Goal: Check status: Check status

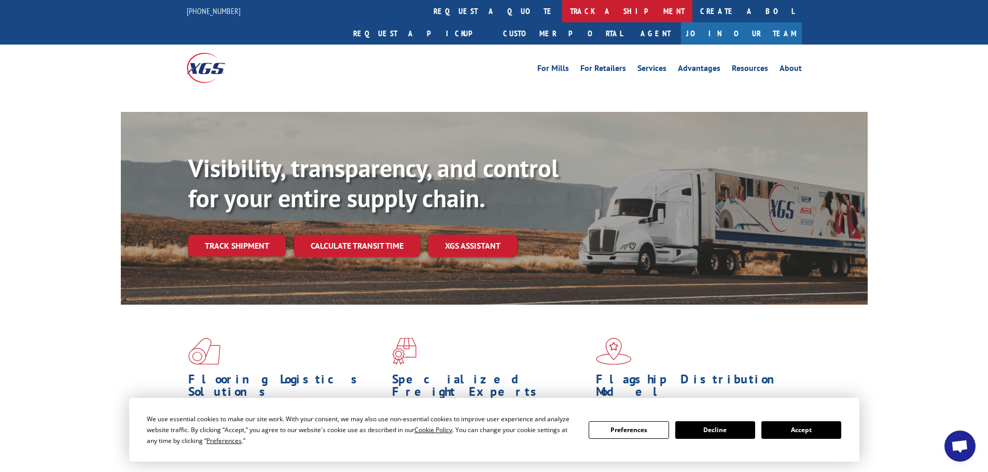
click at [562, 10] on link "track a shipment" at bounding box center [627, 11] width 130 height 22
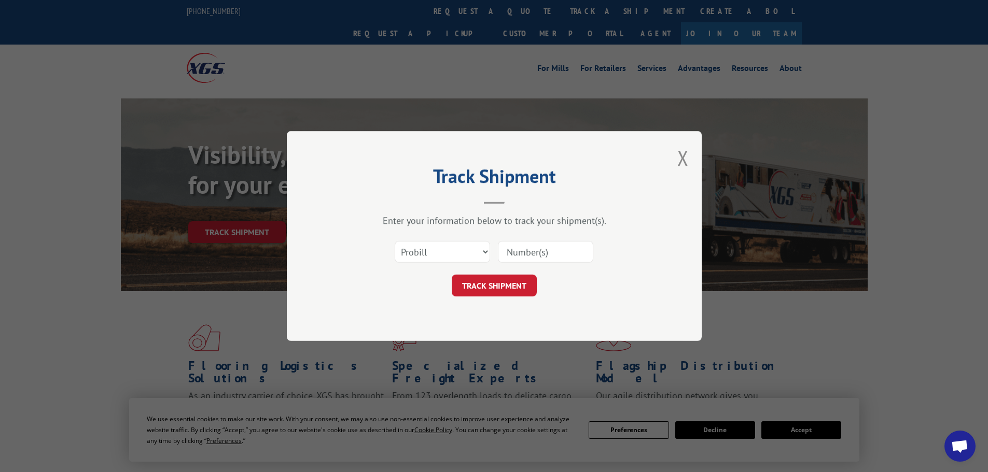
click at [424, 251] on select "Select category... Probill BOL PO" at bounding box center [442, 252] width 95 height 22
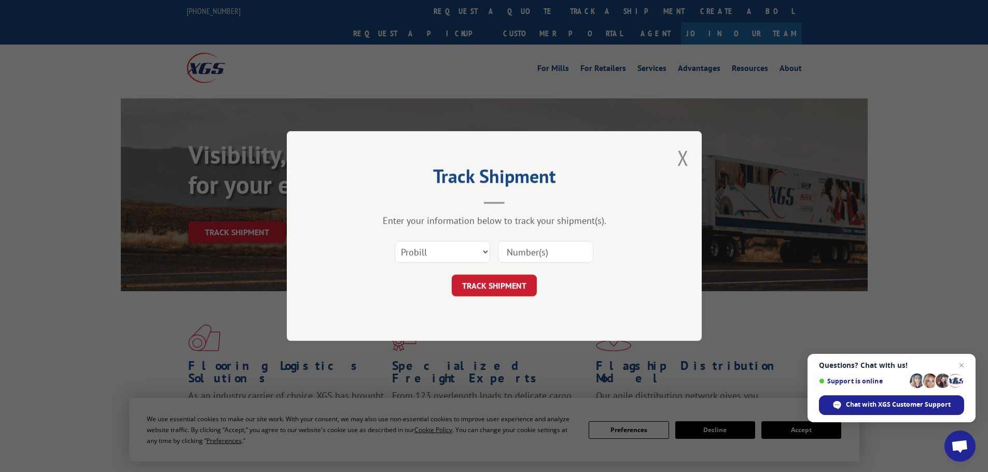
select select "po"
click at [395, 241] on select "Select category... Probill BOL PO" at bounding box center [442, 252] width 95 height 22
click at [522, 254] on input at bounding box center [545, 252] width 95 height 22
type input "38549270"
click button "TRACK SHIPMENT" at bounding box center [494, 286] width 85 height 22
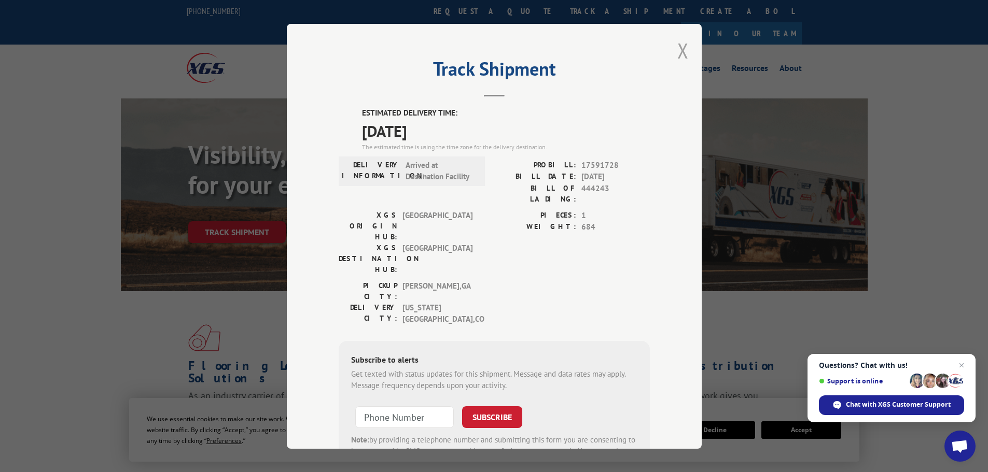
click at [678, 48] on button "Close modal" at bounding box center [682, 50] width 11 height 27
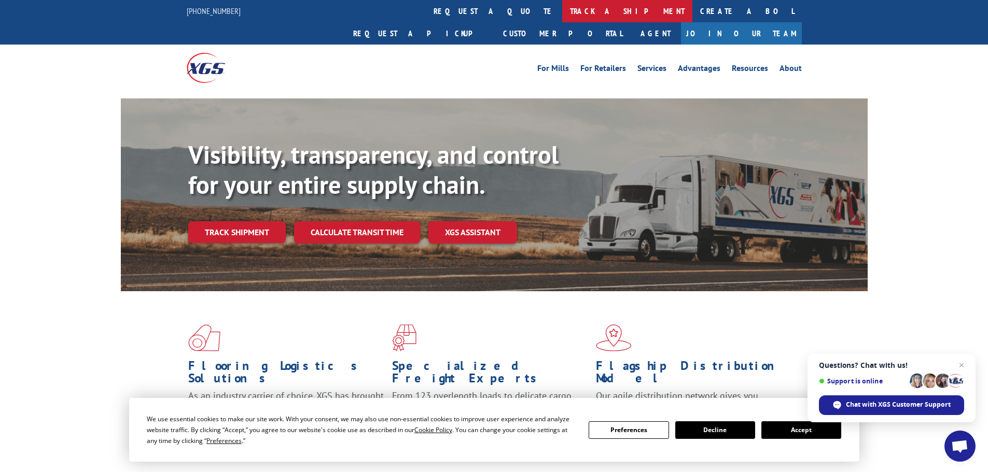
click at [562, 8] on link "track a shipment" at bounding box center [627, 11] width 130 height 22
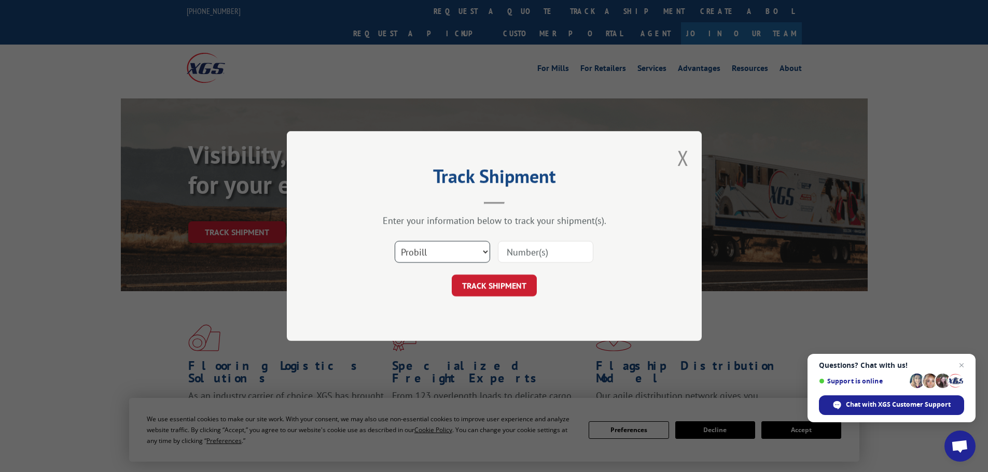
click at [442, 255] on select "Select category... Probill BOL PO" at bounding box center [442, 252] width 95 height 22
select select "po"
click at [395, 241] on select "Select category... Probill BOL PO" at bounding box center [442, 252] width 95 height 22
click at [541, 251] on input at bounding box center [545, 252] width 95 height 22
type input "38549372"
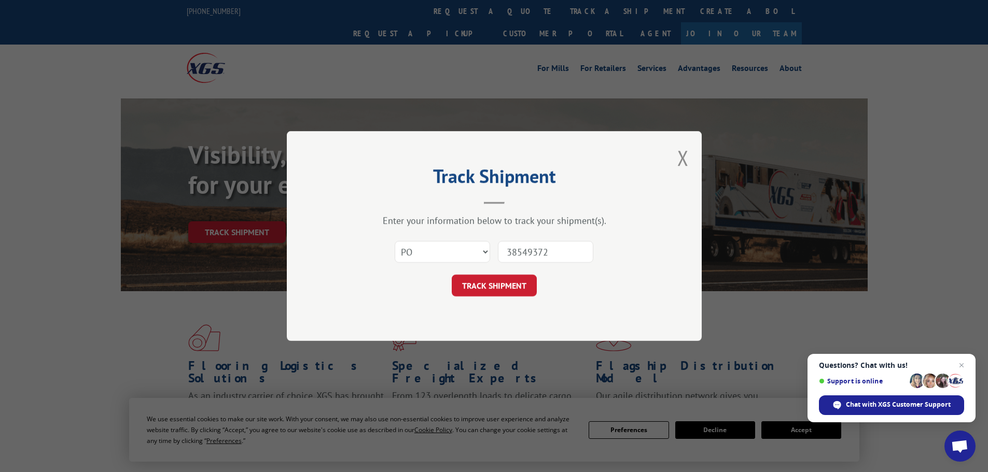
click button "TRACK SHIPMENT" at bounding box center [494, 286] width 85 height 22
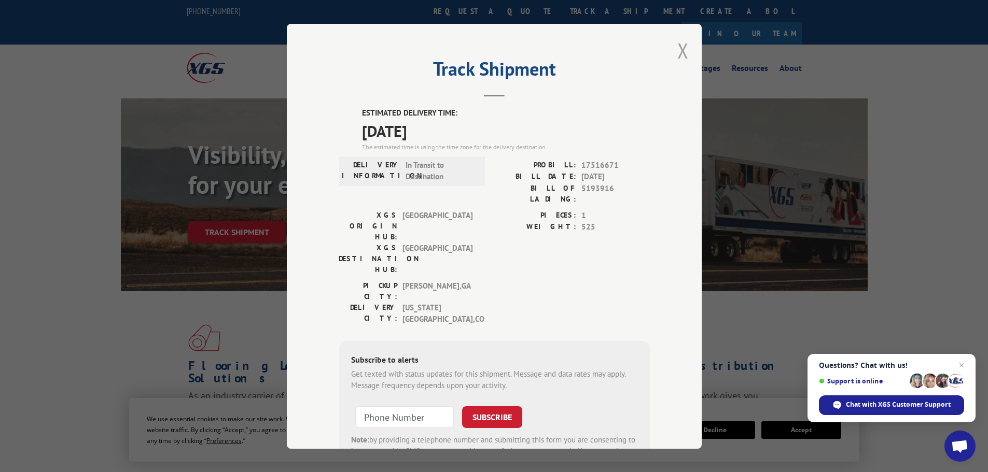
click at [680, 50] on button "Close modal" at bounding box center [682, 50] width 11 height 27
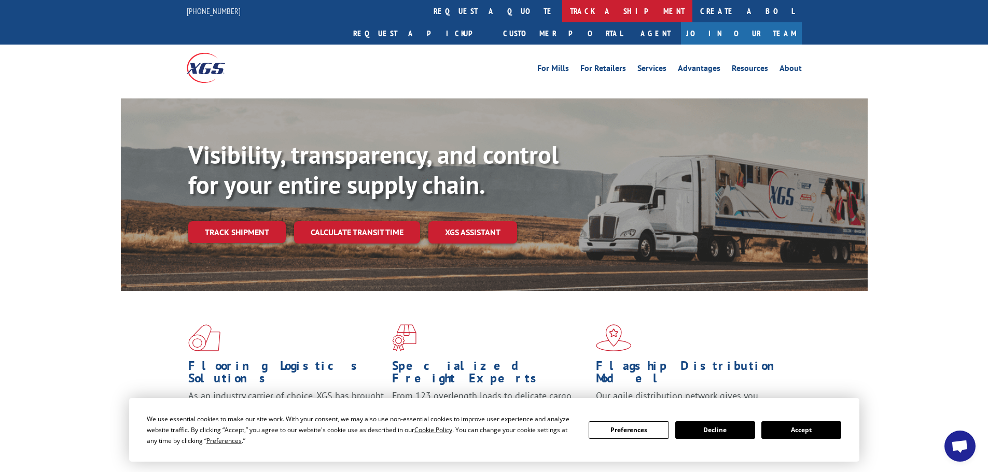
click at [562, 10] on link "track a shipment" at bounding box center [627, 11] width 130 height 22
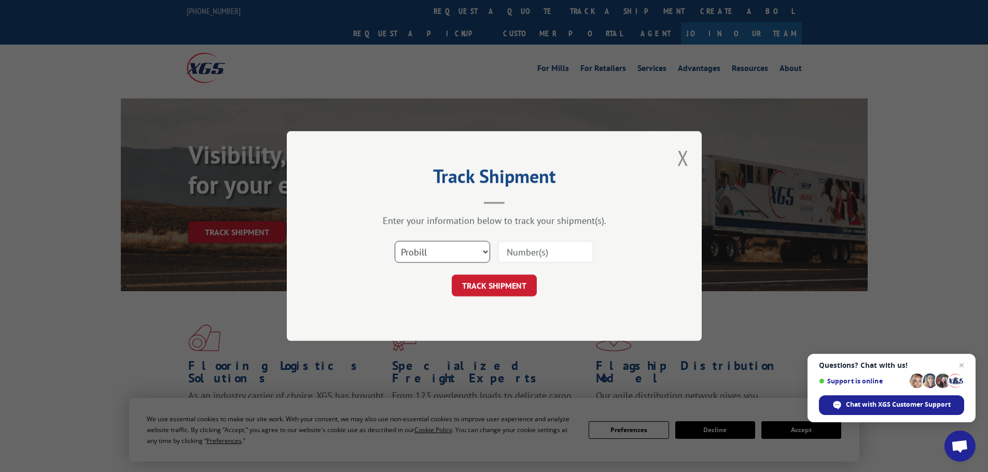
click at [434, 255] on select "Select category... Probill BOL PO" at bounding box center [442, 252] width 95 height 22
select select "po"
click at [395, 241] on select "Select category... Probill BOL PO" at bounding box center [442, 252] width 95 height 22
click at [549, 249] on input at bounding box center [545, 252] width 95 height 22
type input "38549407"
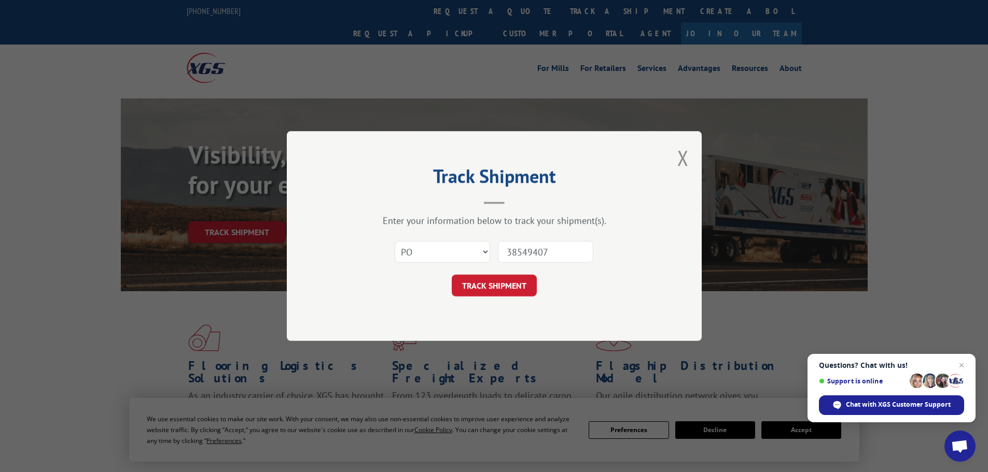
click button "TRACK SHIPMENT" at bounding box center [494, 286] width 85 height 22
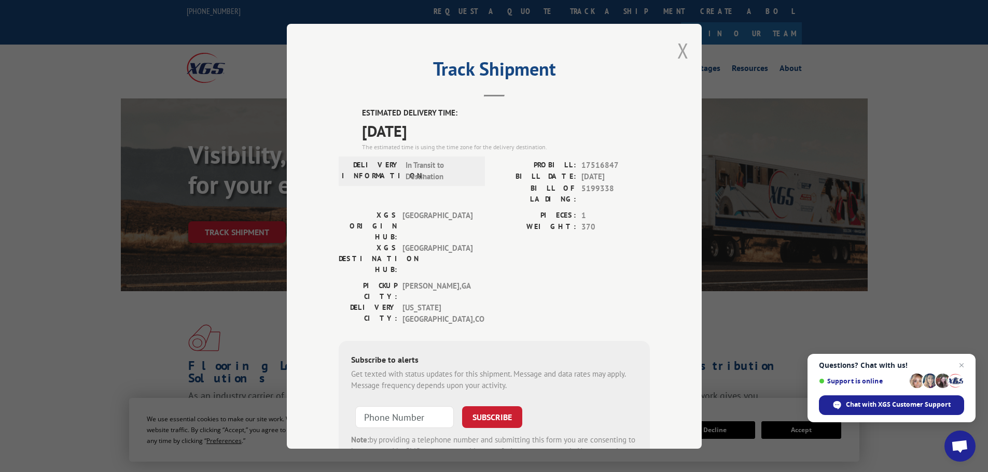
click at [677, 49] on button "Close modal" at bounding box center [682, 50] width 11 height 27
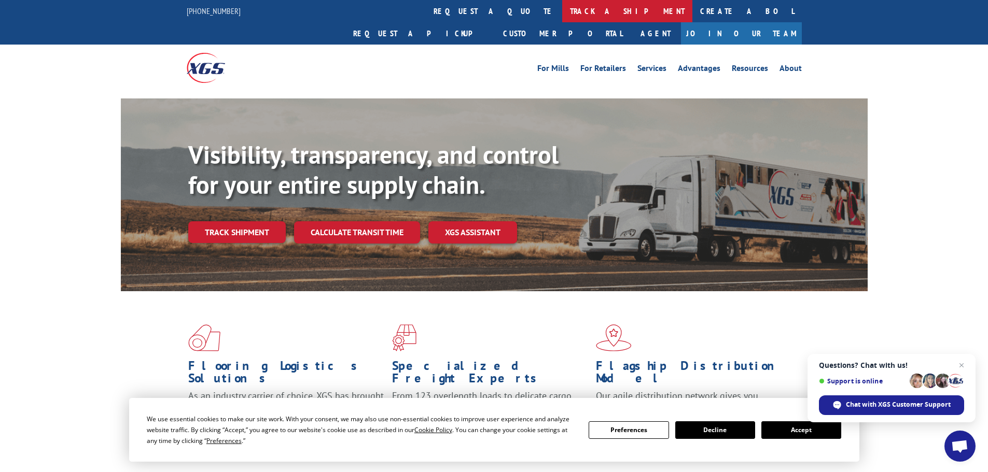
click at [562, 11] on link "track a shipment" at bounding box center [627, 11] width 130 height 22
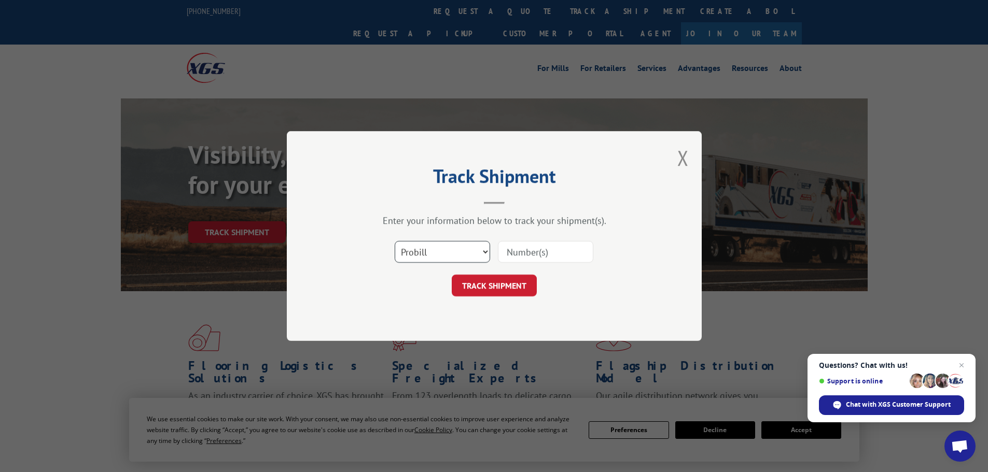
click at [424, 249] on select "Select category... Probill BOL PO" at bounding box center [442, 252] width 95 height 22
select select "po"
click at [395, 241] on select "Select category... Probill BOL PO" at bounding box center [442, 252] width 95 height 22
click at [528, 253] on input at bounding box center [545, 252] width 95 height 22
type input "38549526"
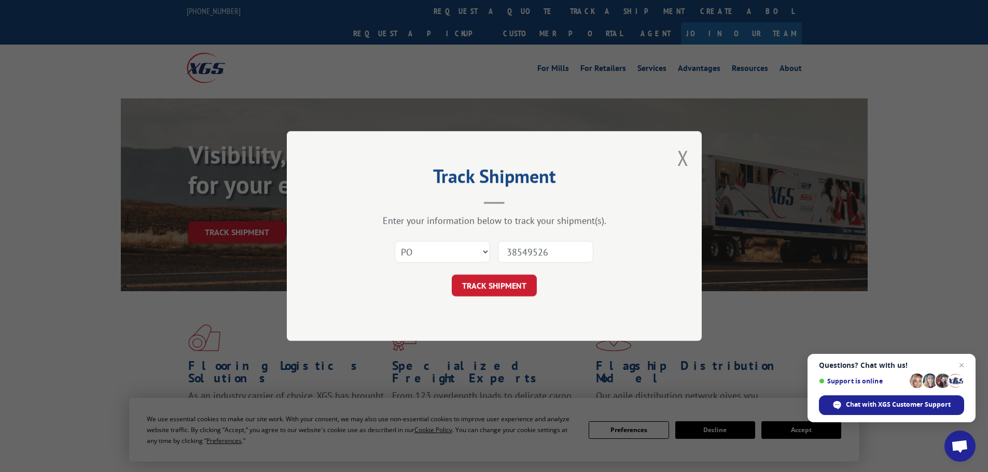
click button "TRACK SHIPMENT" at bounding box center [494, 286] width 85 height 22
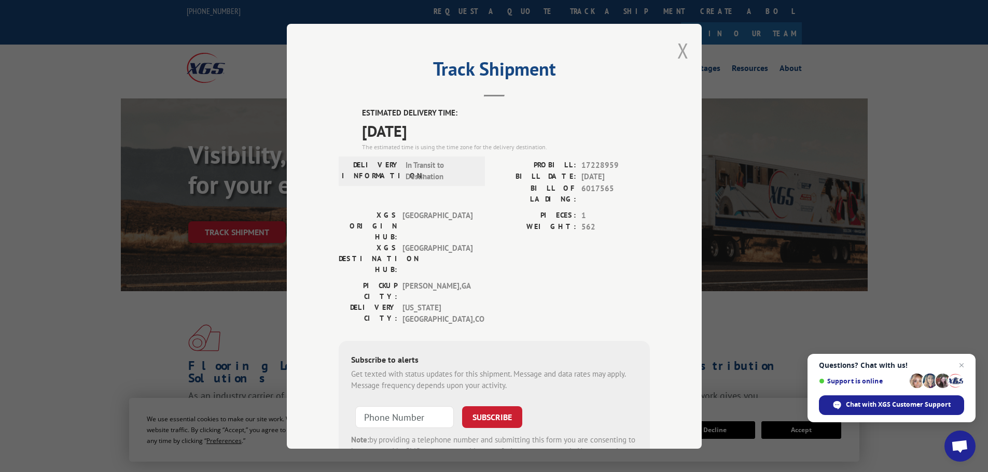
click at [677, 49] on button "Close modal" at bounding box center [682, 50] width 11 height 27
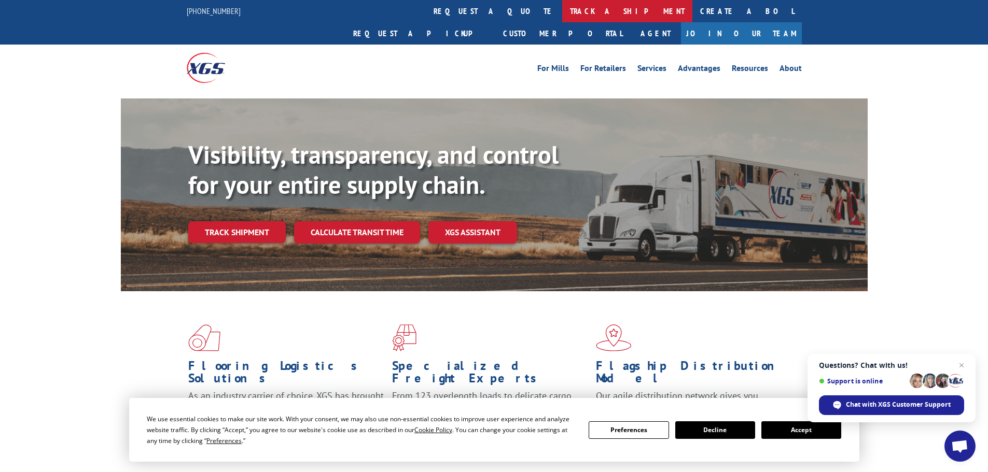
click at [562, 6] on link "track a shipment" at bounding box center [627, 11] width 130 height 22
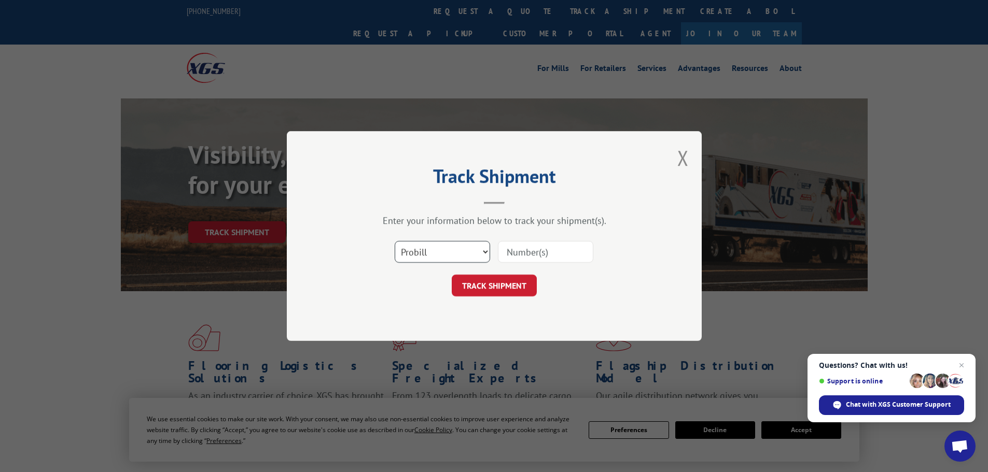
click at [431, 256] on select "Select category... Probill BOL PO" at bounding box center [442, 252] width 95 height 22
select select "po"
click at [395, 241] on select "Select category... Probill BOL PO" at bounding box center [442, 252] width 95 height 22
click at [514, 254] on input at bounding box center [545, 252] width 95 height 22
type input "38549444"
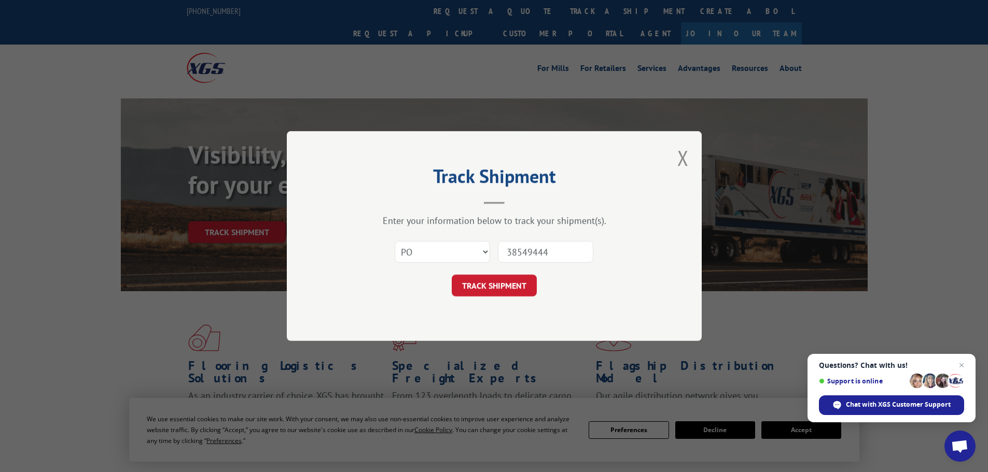
click button "TRACK SHIPMENT" at bounding box center [494, 286] width 85 height 22
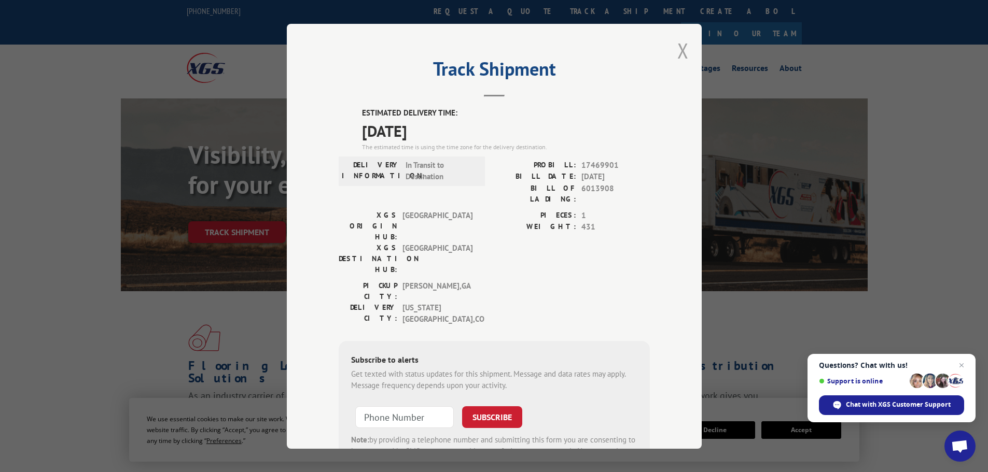
click at [677, 46] on button "Close modal" at bounding box center [682, 50] width 11 height 27
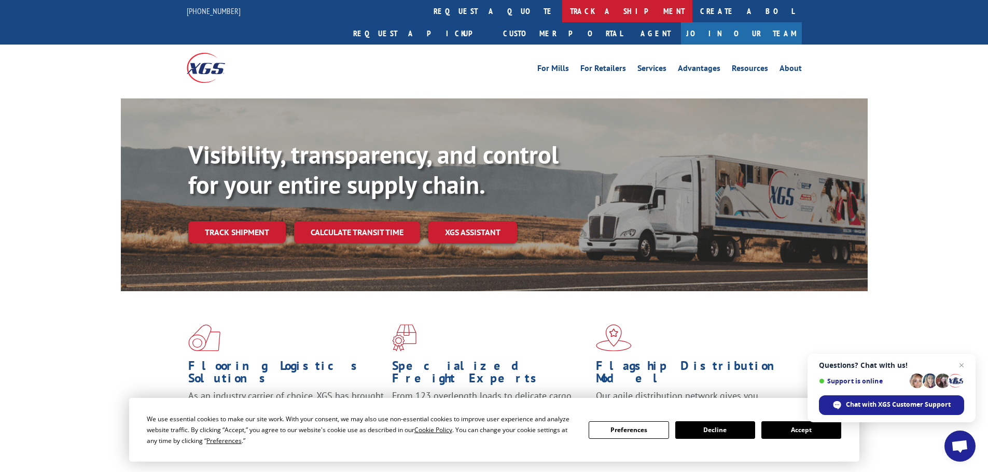
click at [562, 8] on link "track a shipment" at bounding box center [627, 11] width 130 height 22
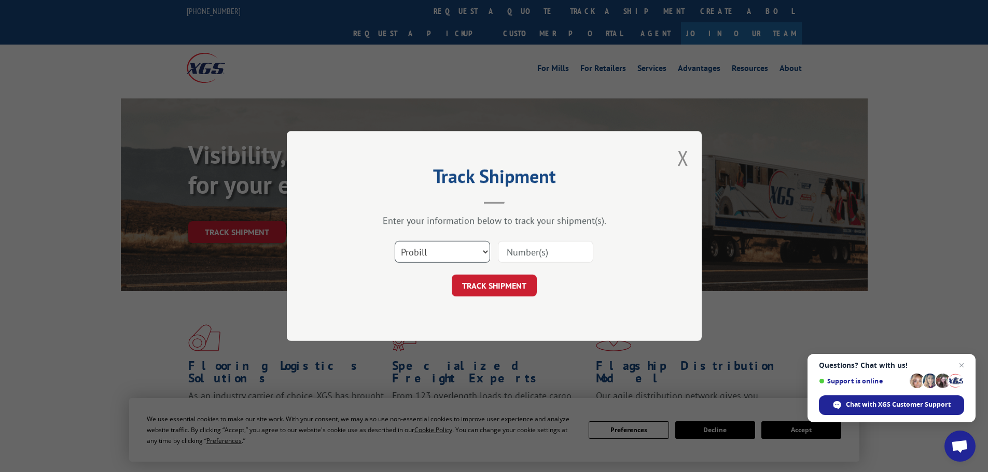
click at [437, 250] on select "Select category... Probill BOL PO" at bounding box center [442, 252] width 95 height 22
select select "po"
click at [395, 241] on select "Select category... Probill BOL PO" at bounding box center [442, 252] width 95 height 22
click at [510, 248] on input at bounding box center [545, 252] width 95 height 22
type input "38549443"
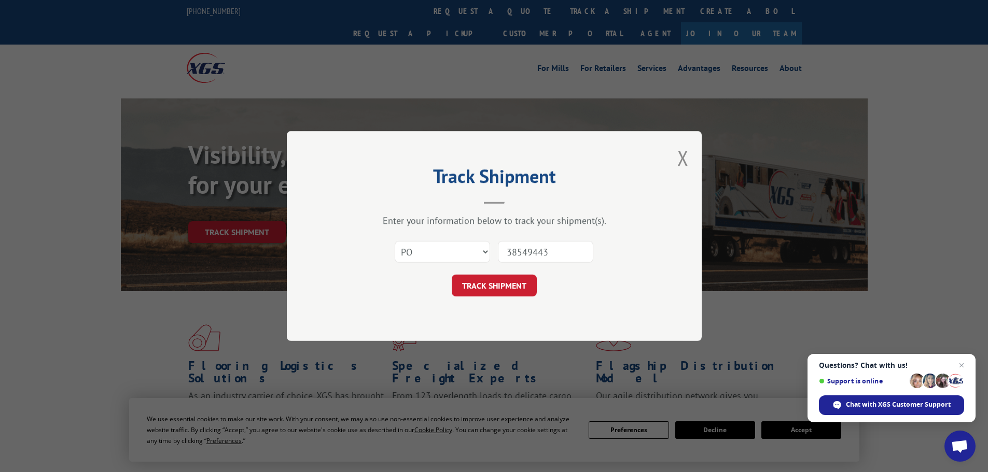
click button "TRACK SHIPMENT" at bounding box center [494, 286] width 85 height 22
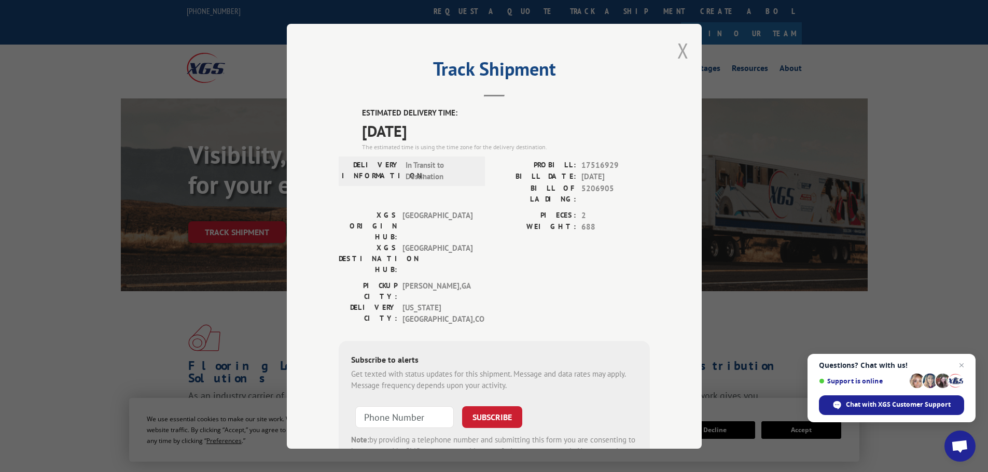
click at [678, 49] on button "Close modal" at bounding box center [682, 50] width 11 height 27
